Goal: Find specific page/section: Find specific page/section

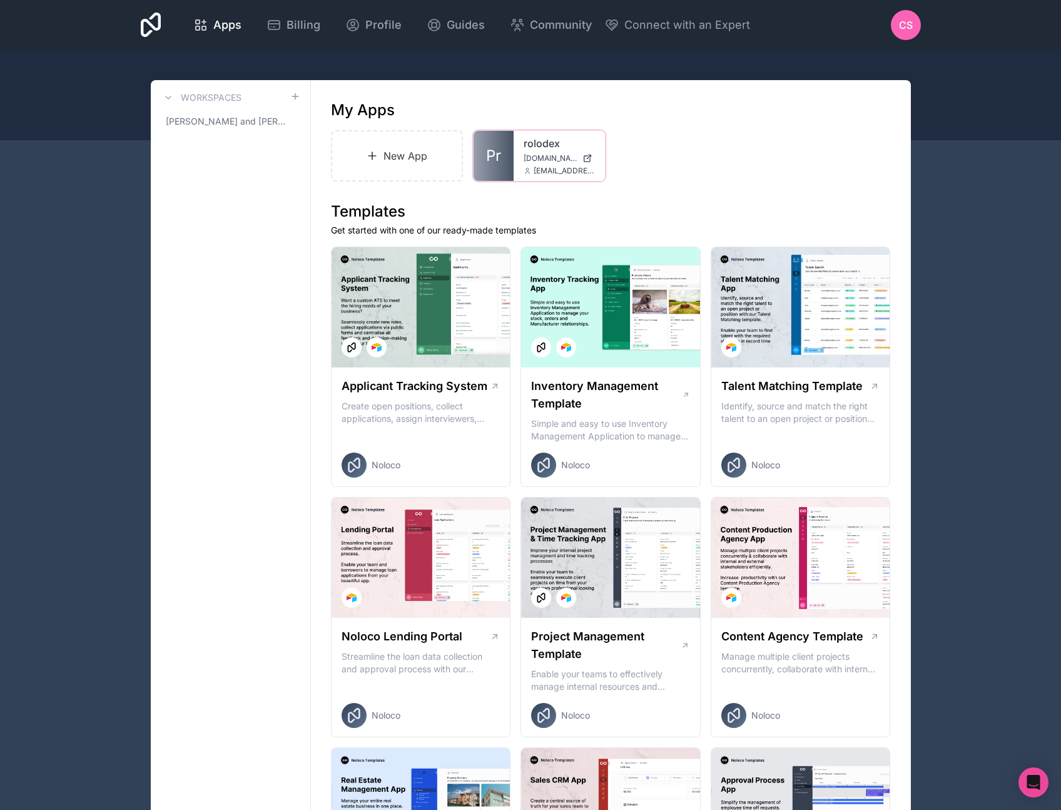
click at [536, 146] on link "rolodex" at bounding box center [559, 143] width 71 height 15
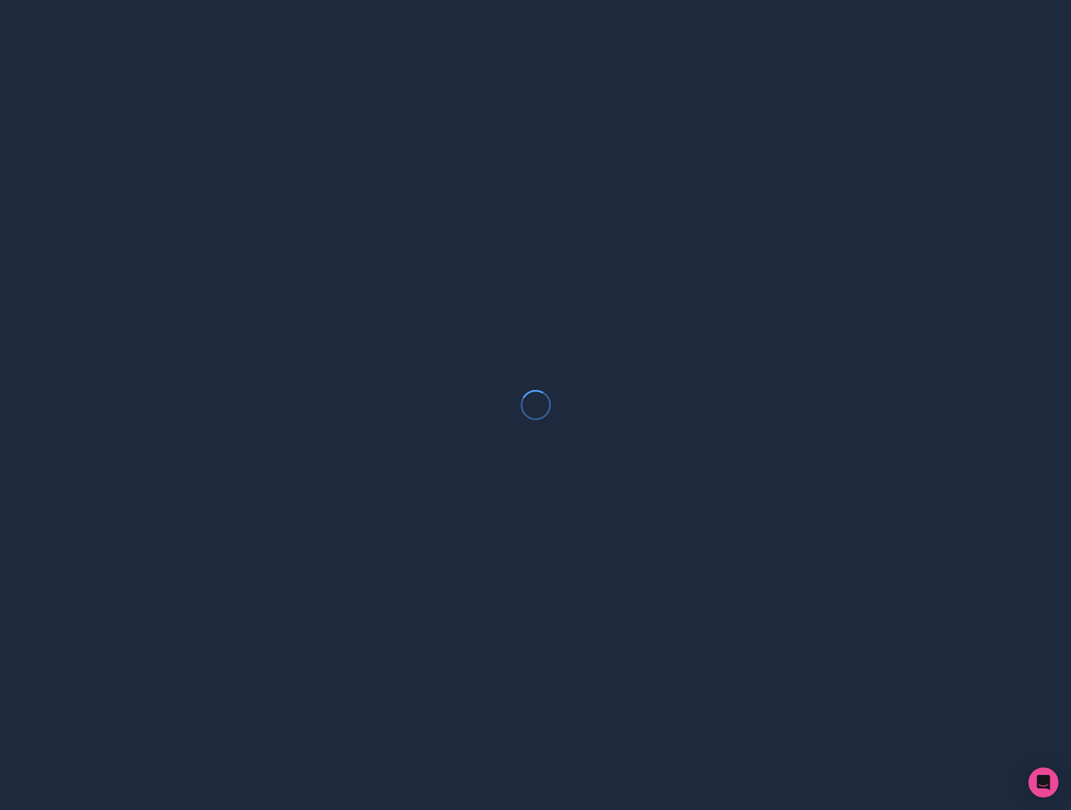
click at [711, 360] on div at bounding box center [535, 405] width 1071 height 810
